Goal: Navigation & Orientation: Find specific page/section

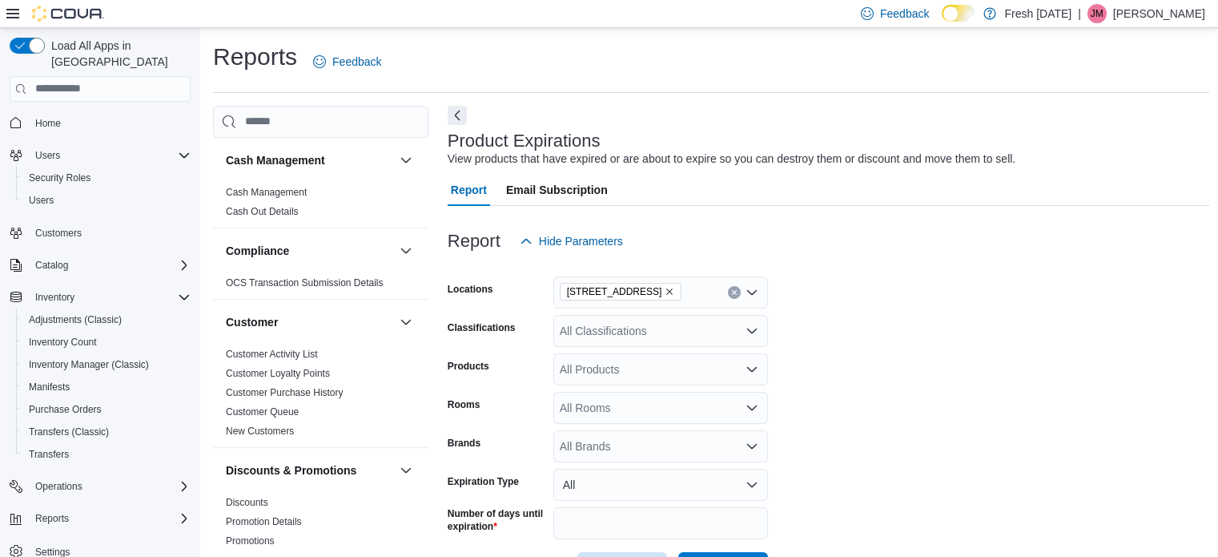
scroll to position [523, 0]
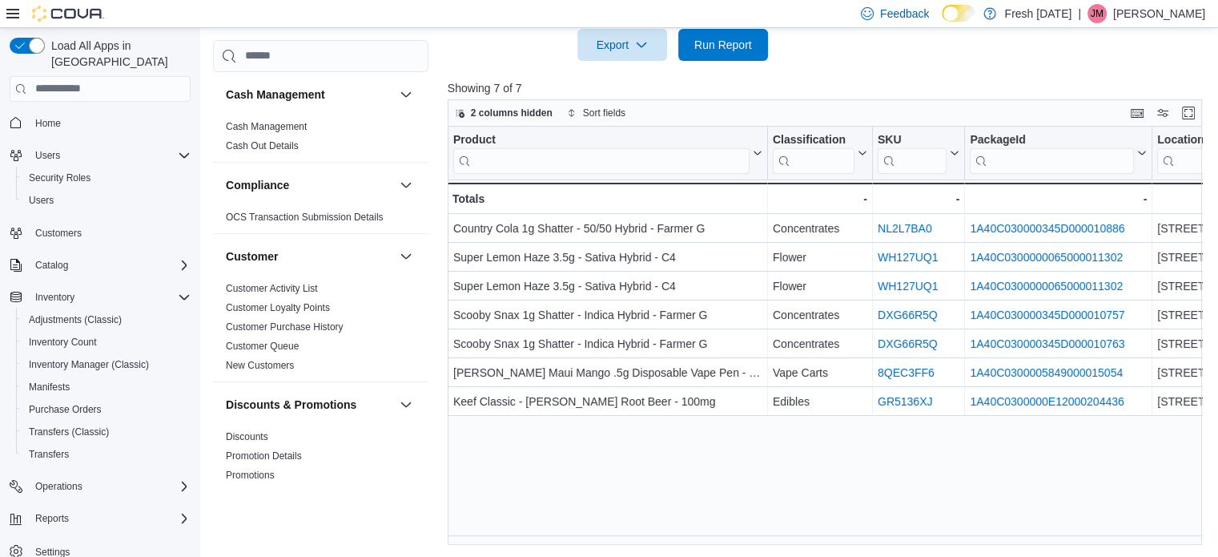
click at [87, 18] on img at bounding box center [68, 14] width 72 height 16
click at [46, 6] on img at bounding box center [68, 14] width 72 height 16
click at [50, 117] on span "Home" at bounding box center [48, 123] width 26 height 13
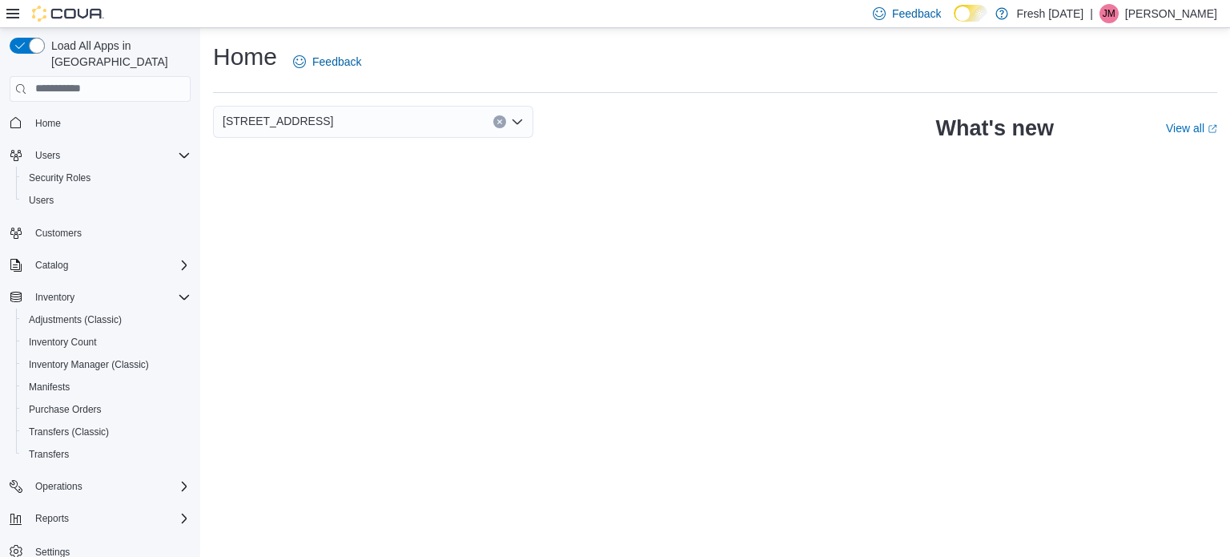
click at [594, 76] on div "Home Feedback" at bounding box center [715, 62] width 1004 height 42
